Goal: Information Seeking & Learning: Understand process/instructions

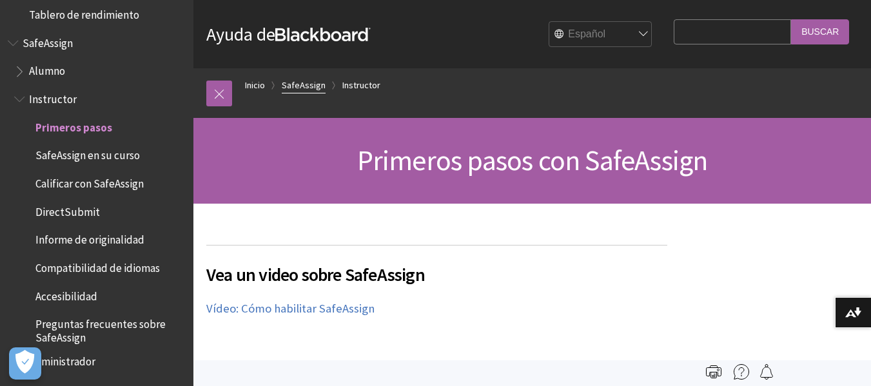
click at [309, 87] on link "SafeAssign" at bounding box center [304, 85] width 44 height 16
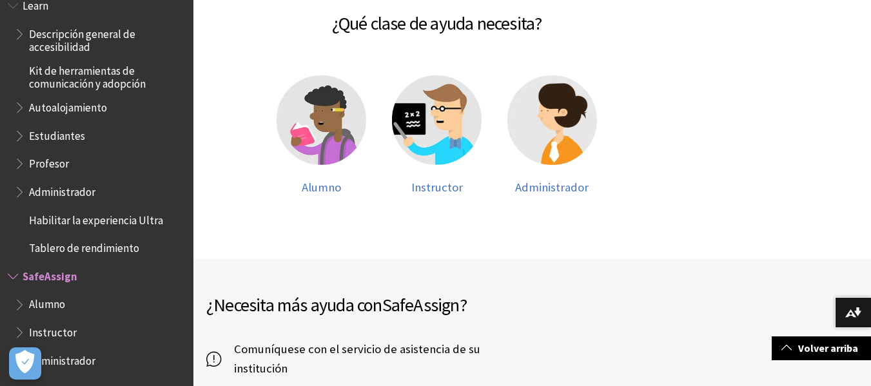
scroll to position [258, 0]
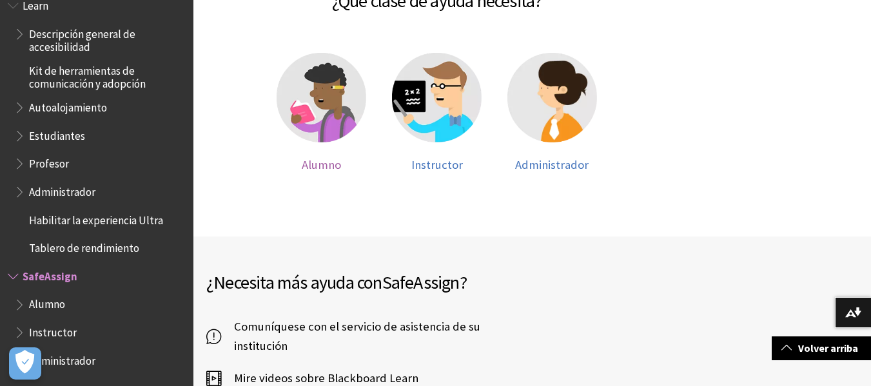
click at [329, 133] on img at bounding box center [322, 98] width 90 height 90
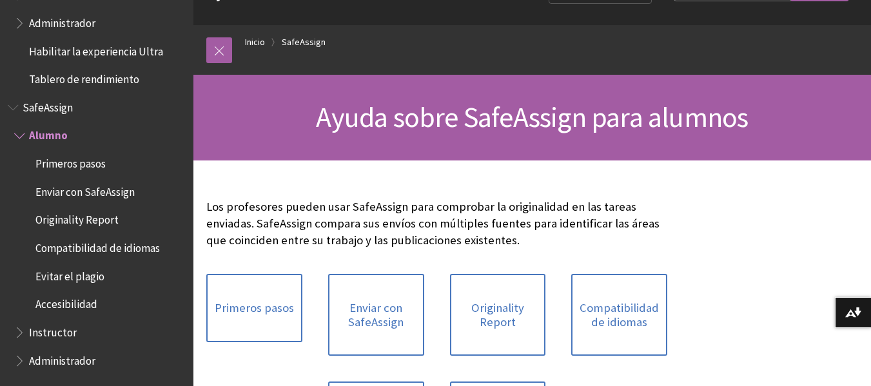
scroll to position [64, 0]
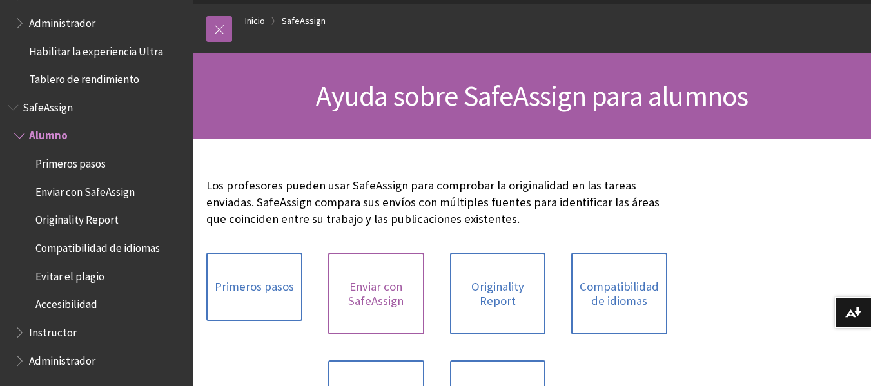
click at [368, 294] on link "Enviar con SafeAssign" at bounding box center [376, 294] width 96 height 82
